Goal: Find specific page/section: Find specific page/section

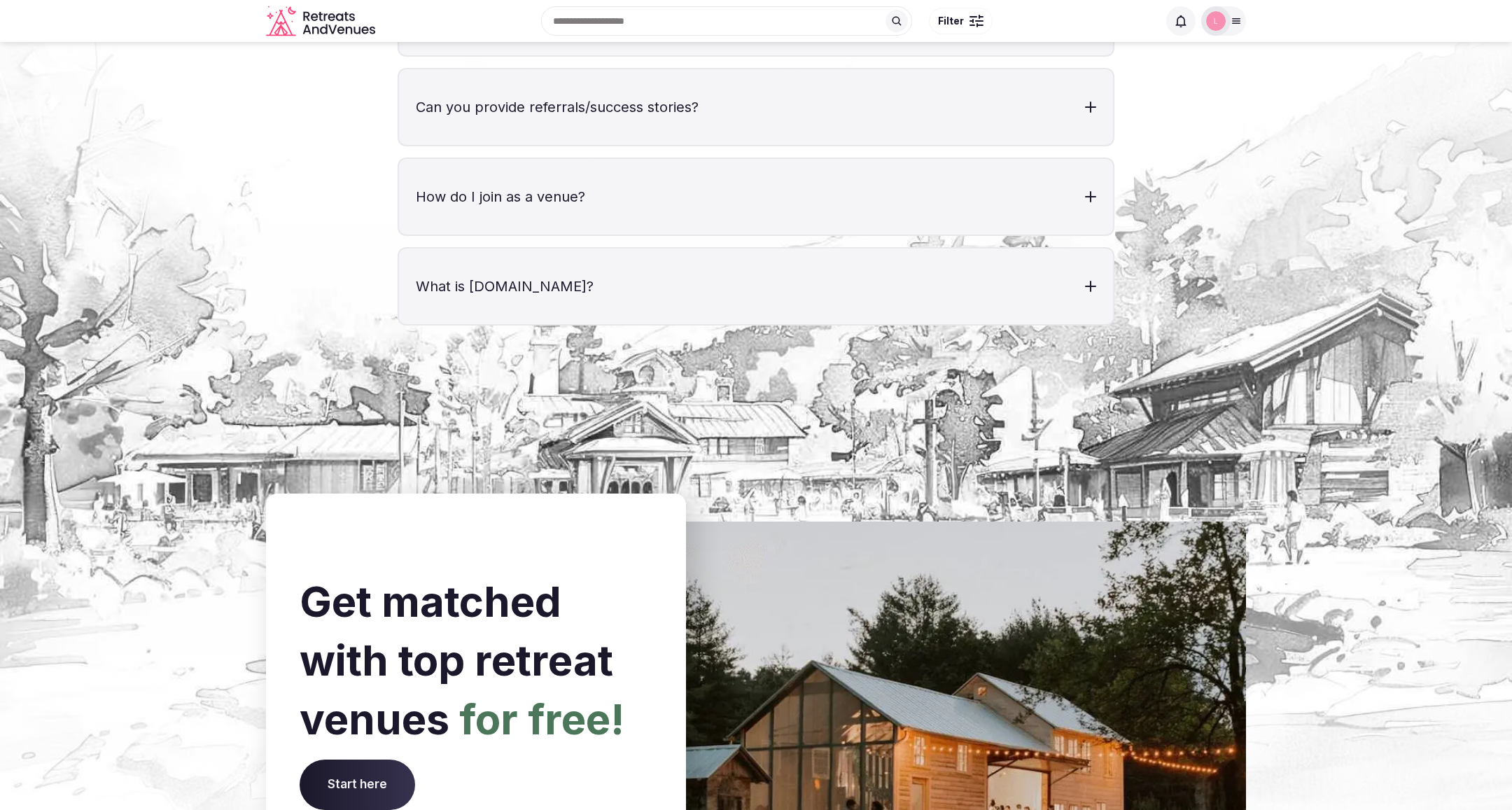
scroll to position [4944, 0]
click at [1236, 20] on icon at bounding box center [1236, 21] width 8 height 5
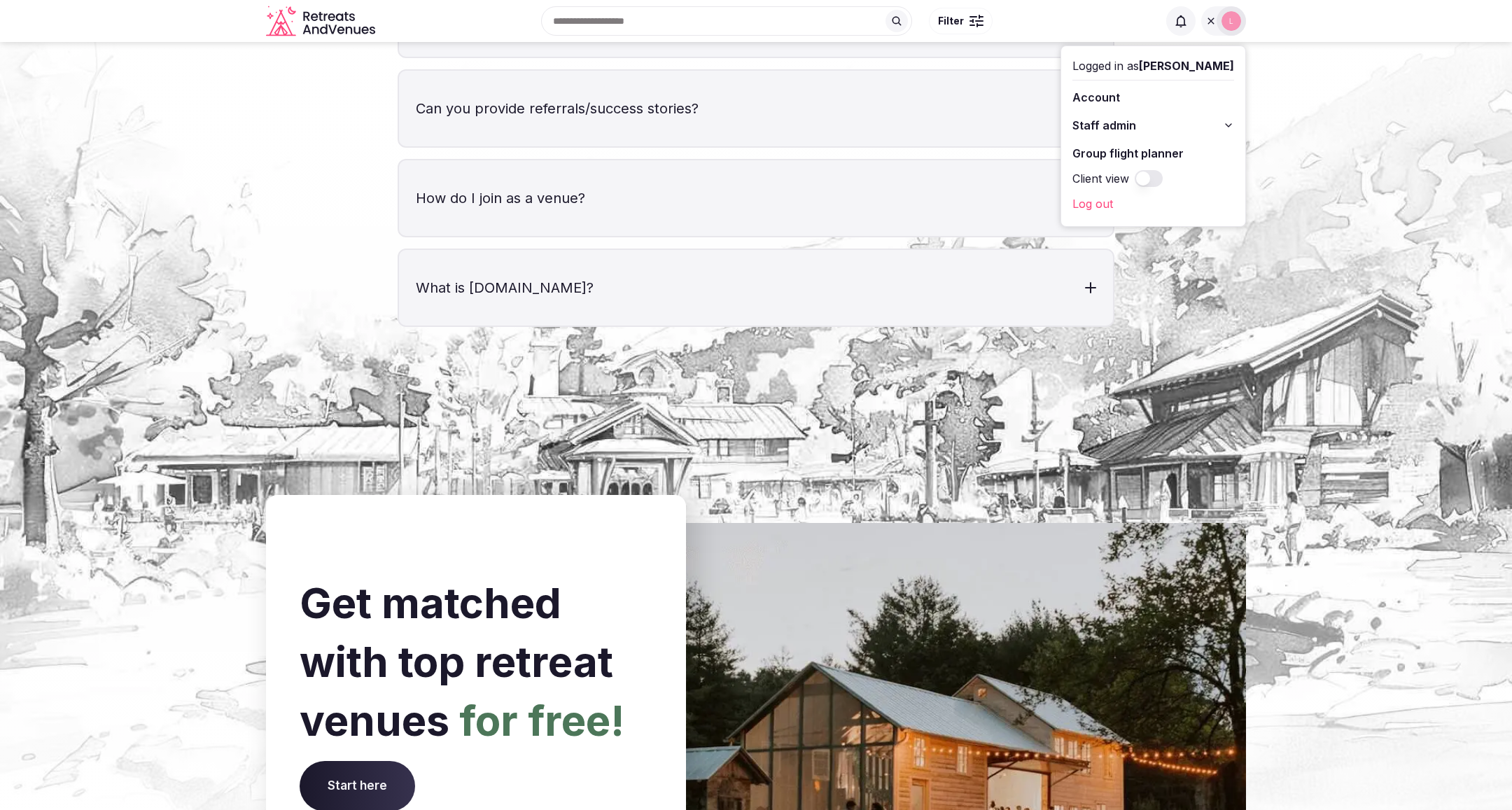
click at [1231, 121] on icon at bounding box center [1228, 125] width 11 height 11
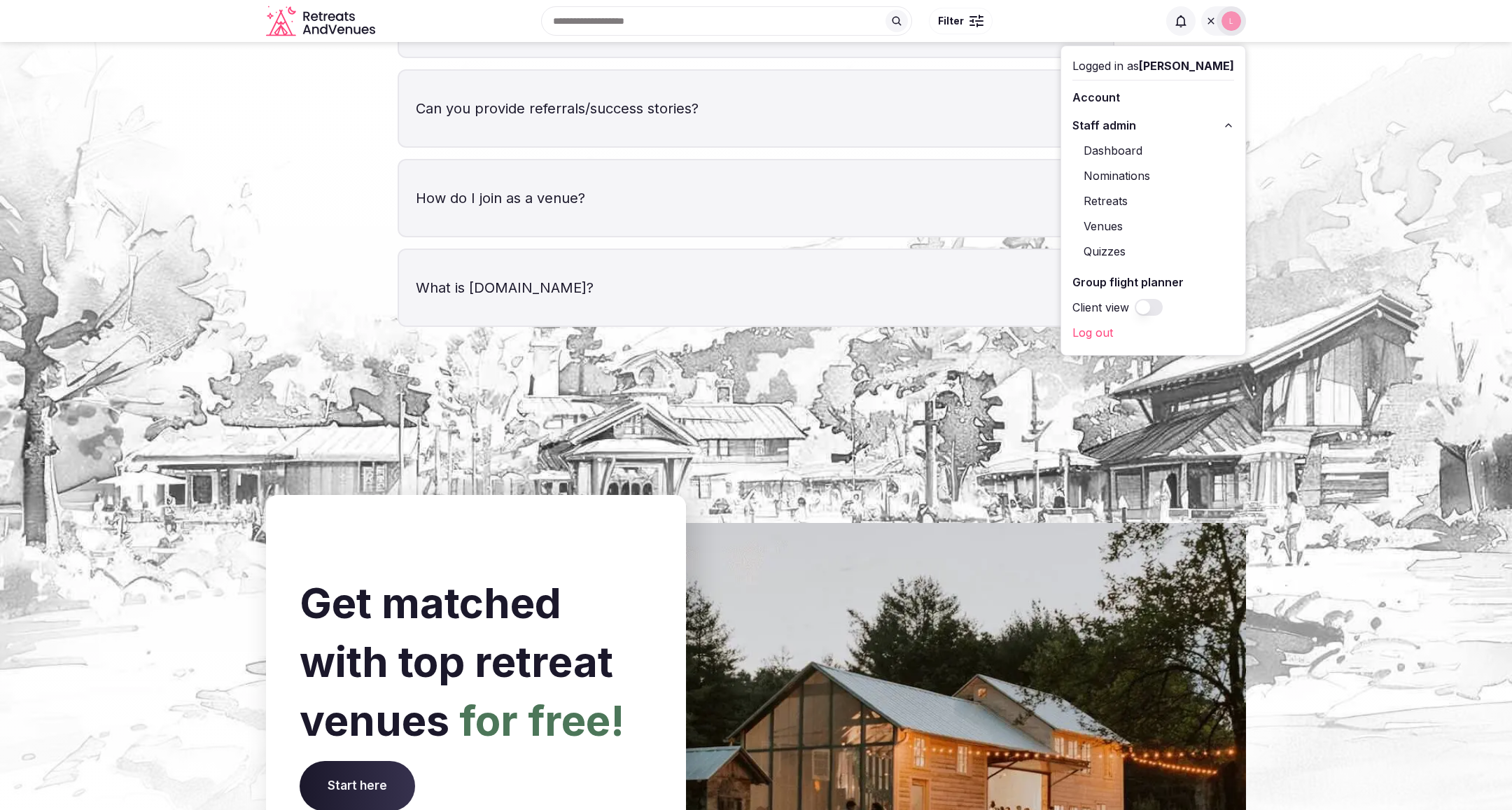
click at [1133, 196] on link "Retreats" at bounding box center [1153, 201] width 162 height 23
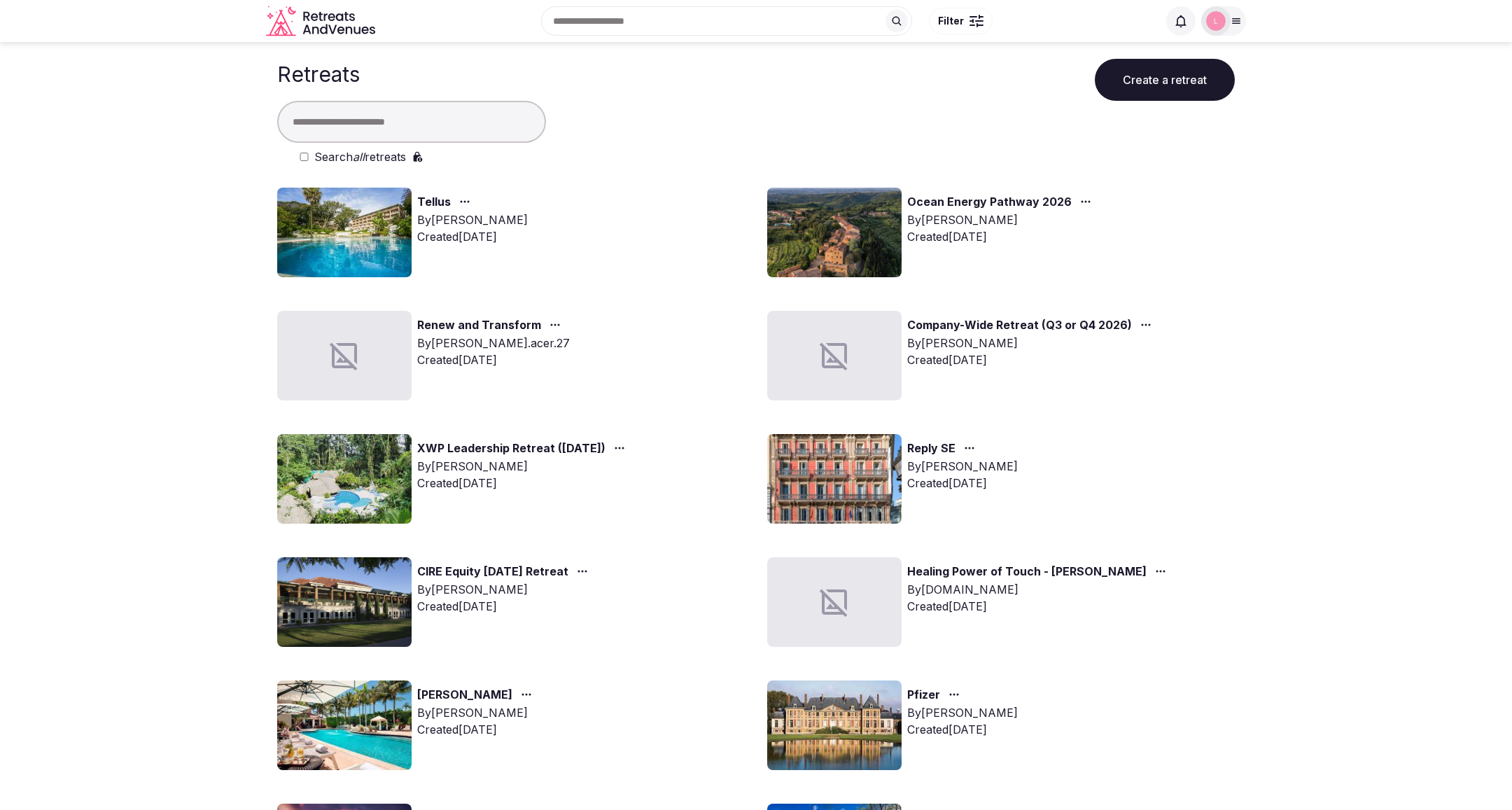
click at [430, 196] on link "Tellus" at bounding box center [434, 203] width 34 height 18
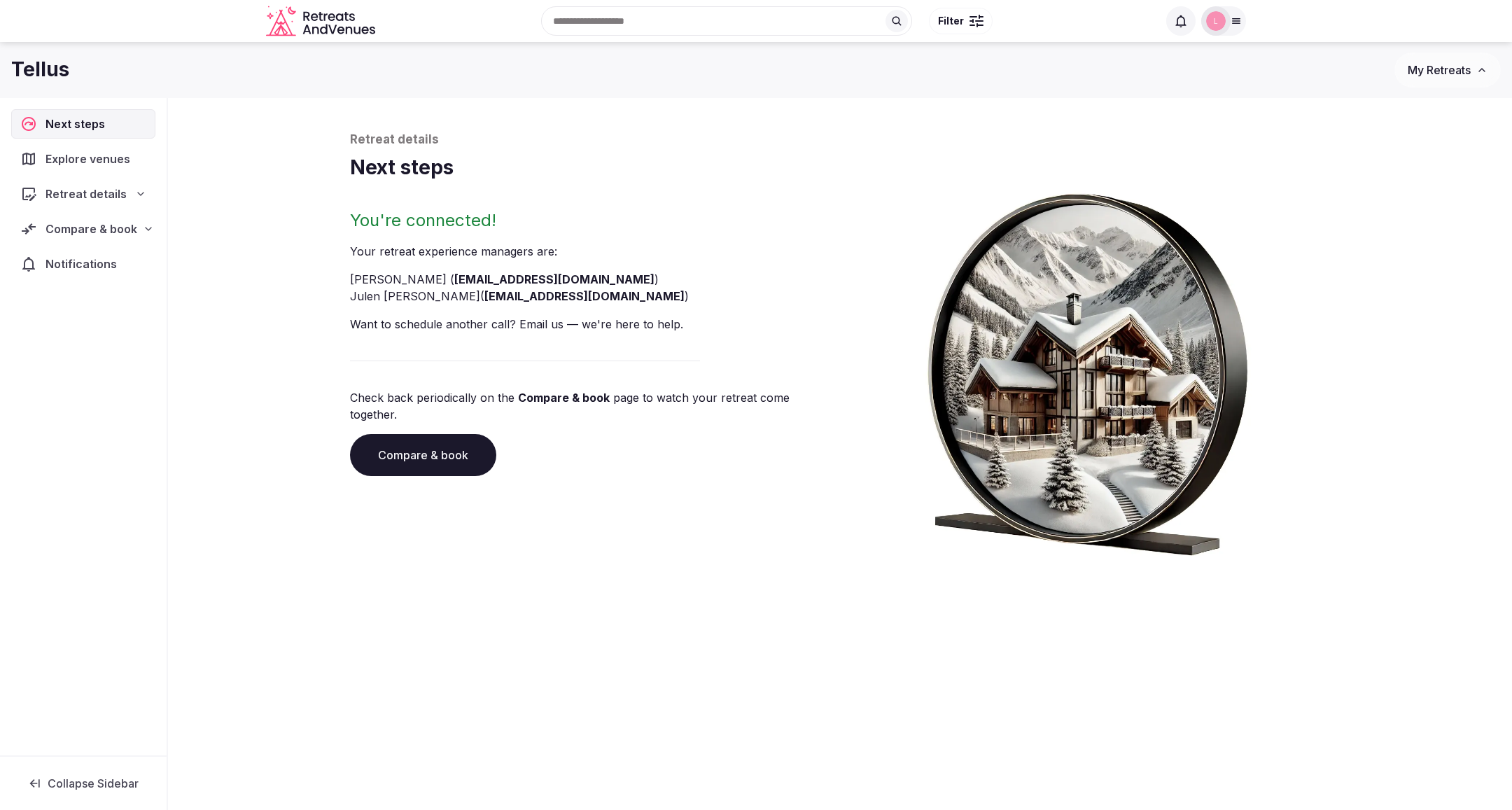
click at [85, 187] on span "Retreat details" at bounding box center [86, 194] width 81 height 17
click at [78, 219] on span "Basic info" at bounding box center [58, 221] width 49 height 14
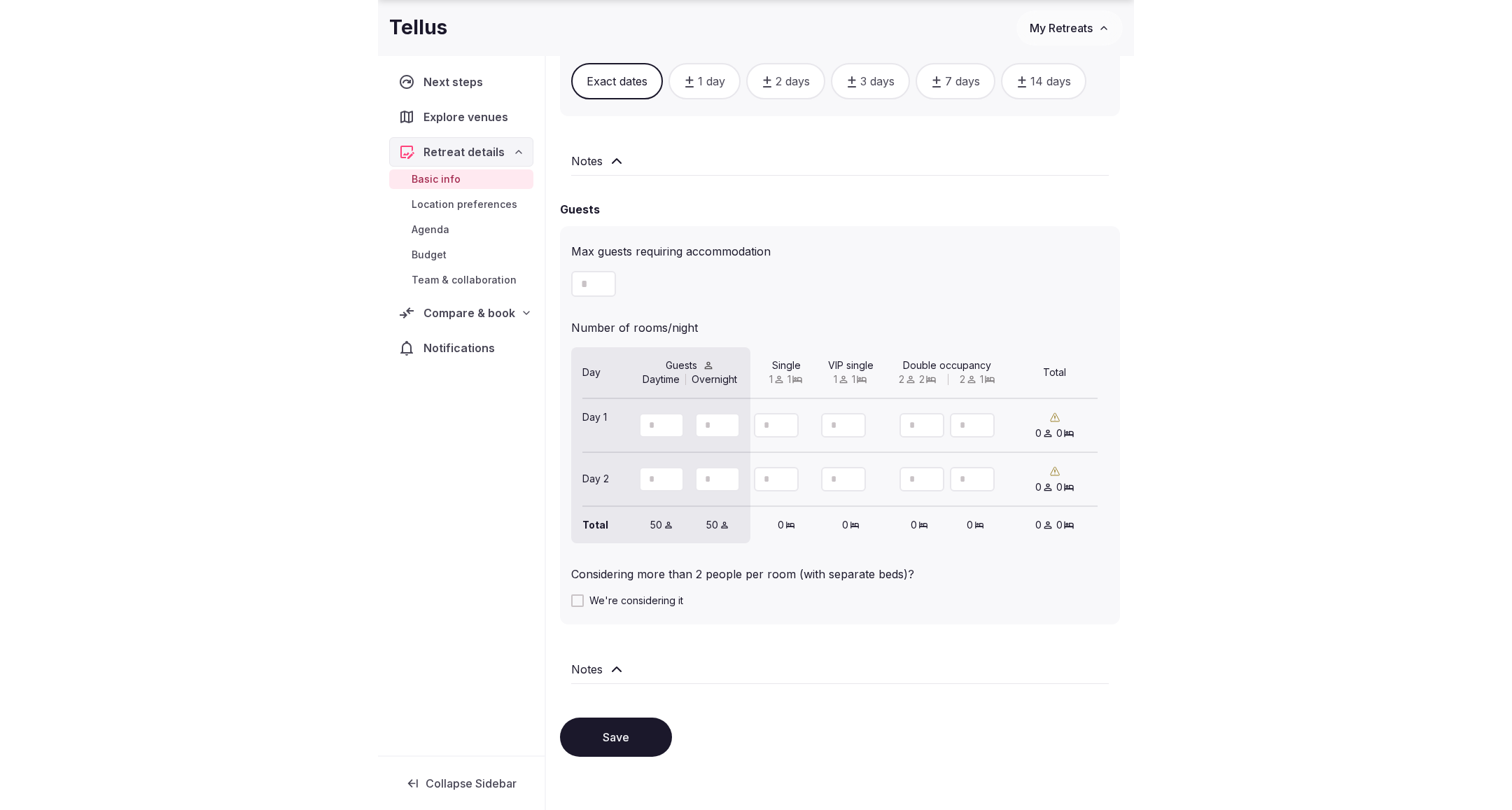
scroll to position [951, 0]
